Goal: Find specific page/section: Find specific page/section

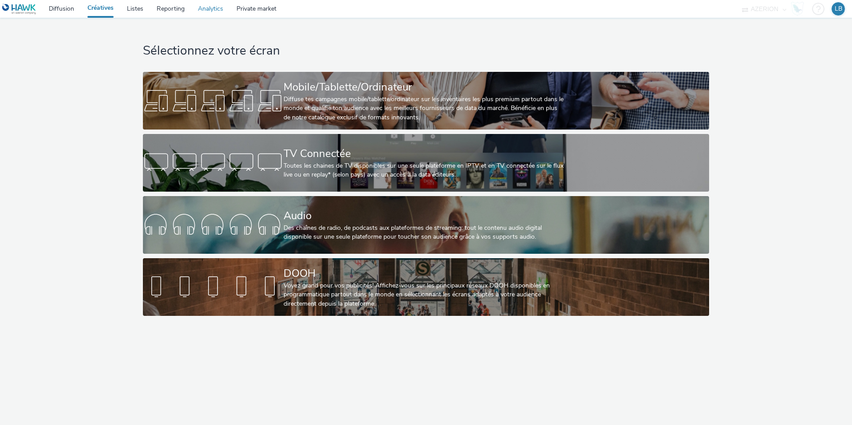
click at [220, 6] on link "Analytics" at bounding box center [210, 9] width 39 height 18
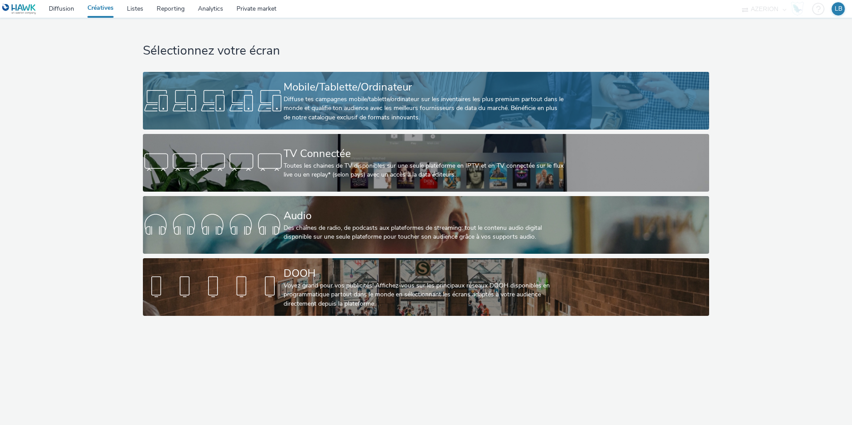
click at [256, 95] on div at bounding box center [213, 100] width 141 height 28
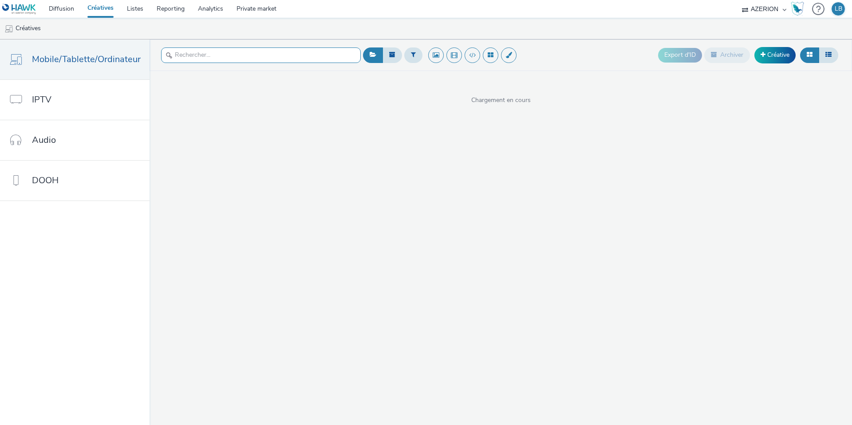
click at [232, 57] on input "text" at bounding box center [261, 55] width 200 height 16
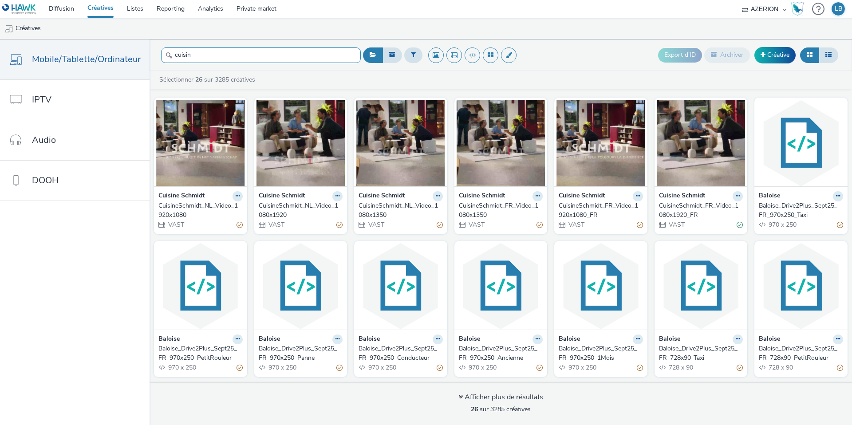
type input "cuisin"
click at [205, 202] on div "CuisineSchmidt_NL_Video_1920x1080" at bounding box center [198, 210] width 81 height 18
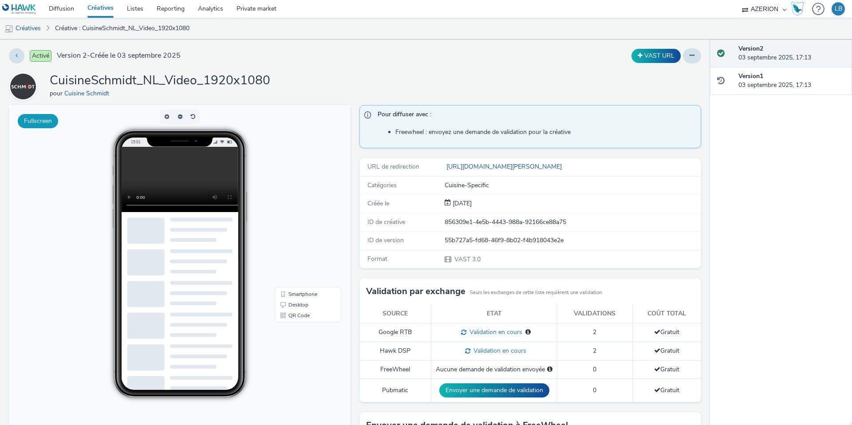
click at [31, 114] on button "Fullscreen" at bounding box center [38, 121] width 40 height 14
click at [36, 31] on link "Créatives" at bounding box center [22, 28] width 45 height 21
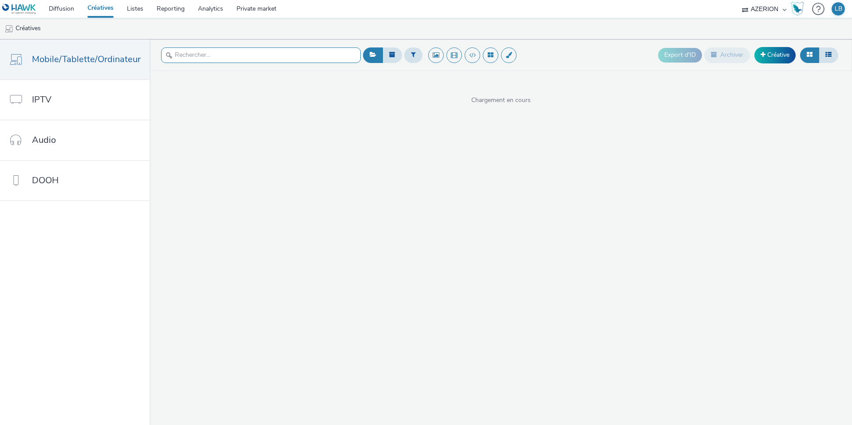
click at [223, 52] on input "text" at bounding box center [261, 55] width 200 height 16
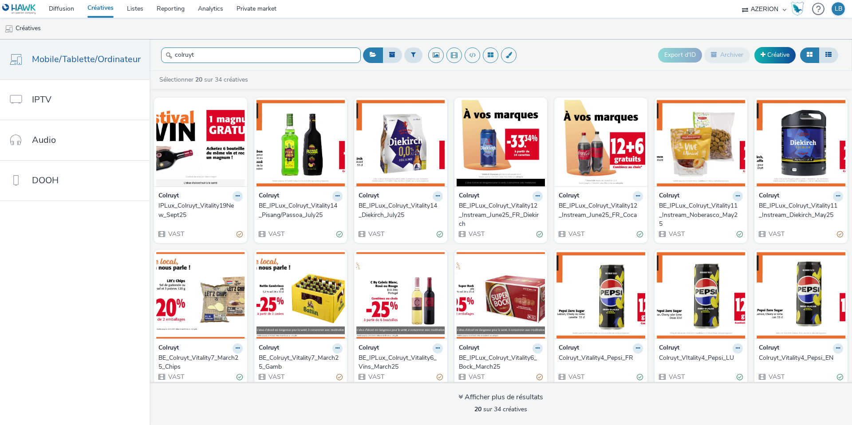
type input "colruyt"
click at [236, 195] on icon at bounding box center [238, 195] width 4 height 5
click at [165, 199] on strong "Colruyt" at bounding box center [168, 196] width 20 height 10
click at [176, 176] on img at bounding box center [200, 143] width 89 height 86
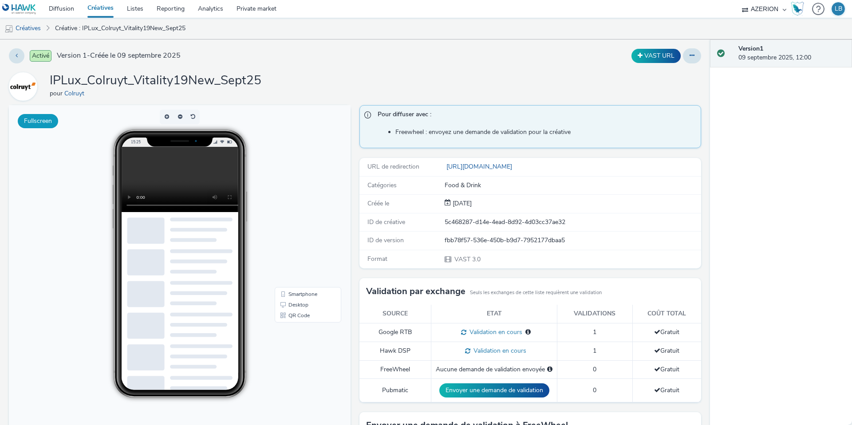
click at [43, 119] on button "Fullscreen" at bounding box center [38, 121] width 40 height 14
click at [215, 9] on link "Analytics" at bounding box center [210, 9] width 39 height 18
click at [64, 9] on link "Diffusion" at bounding box center [61, 9] width 39 height 18
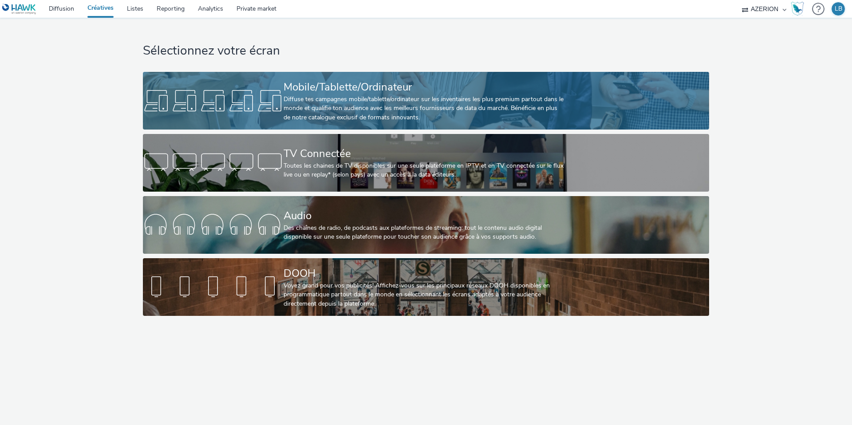
click at [240, 106] on div at bounding box center [213, 100] width 141 height 28
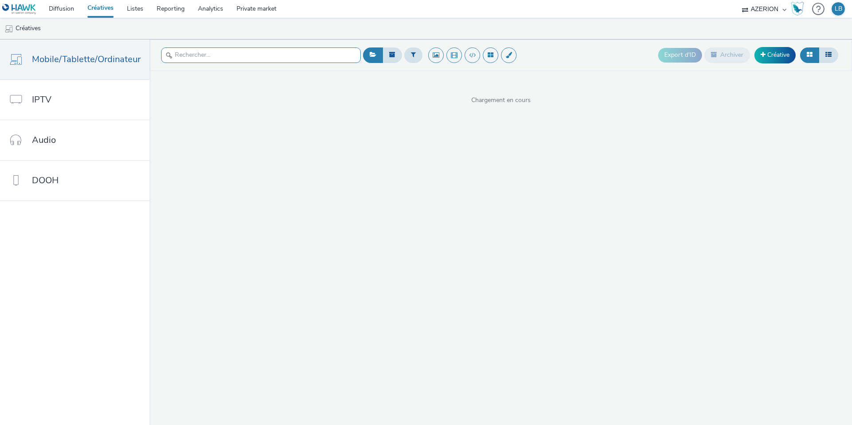
click at [220, 57] on input "text" at bounding box center [261, 55] width 200 height 16
type input "k"
type input "p"
